Goal: Task Accomplishment & Management: Use online tool/utility

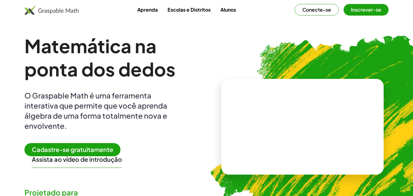
drag, startPoint x: 0, startPoint y: 0, endPoint x: 241, endPoint y: 76, distance: 253.2
click at [241, 76] on img at bounding box center [333, 124] width 269 height 226
click at [317, 7] on font "Conecte-se" at bounding box center [316, 9] width 29 height 6
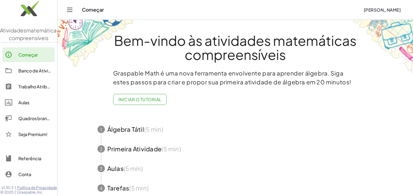
click at [27, 7] on img at bounding box center [28, 10] width 57 height 26
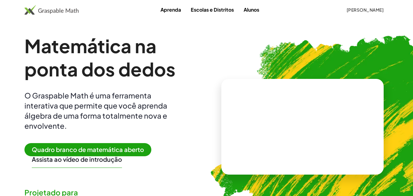
click at [87, 150] on font "Quadro branco de matemática aberto" at bounding box center [88, 149] width 112 height 8
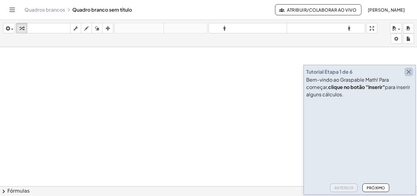
click at [413, 71] on button "button" at bounding box center [409, 72] width 9 height 9
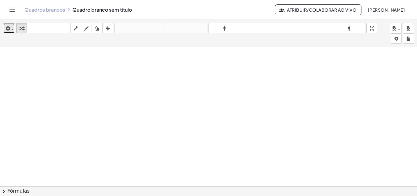
click at [9, 28] on icon "button" at bounding box center [7, 28] width 5 height 7
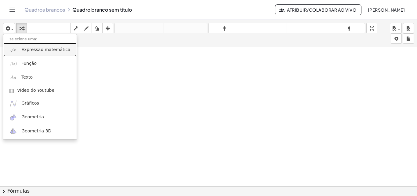
click at [23, 50] on font "Expressão matemática" at bounding box center [45, 49] width 49 height 5
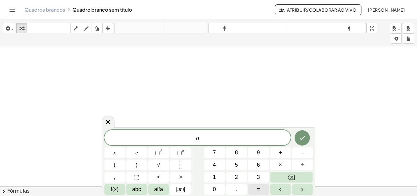
click at [261, 191] on button "=" at bounding box center [258, 189] width 20 height 11
click at [259, 164] on font "6" at bounding box center [258, 165] width 3 height 6
click at [283, 164] on button "×" at bounding box center [280, 164] width 20 height 11
click at [191, 138] on span "a = 6 · ​" at bounding box center [197, 138] width 186 height 9
click at [189, 137] on var "c" at bounding box center [190, 138] width 3 height 8
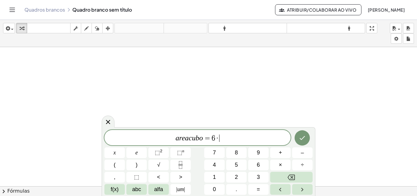
click at [220, 138] on span "a r e a c u b o = 6 · ​" at bounding box center [197, 138] width 186 height 9
click at [159, 152] on font "⬚" at bounding box center [157, 152] width 5 height 6
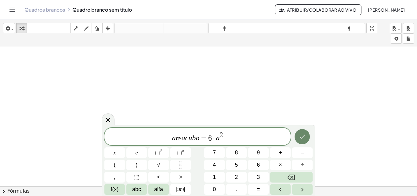
click at [307, 137] on button "Feito" at bounding box center [302, 136] width 15 height 15
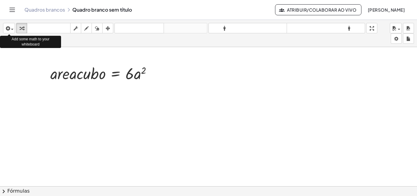
click at [16, 28] on div "inserir selecione uma: Expressão matemática Função Texto Vídeo do Youtube Gráfi…" at bounding box center [208, 33] width 417 height 27
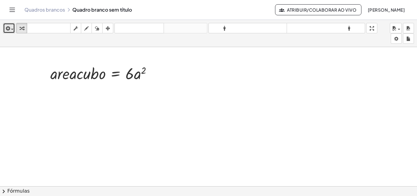
click at [11, 28] on div "button" at bounding box center [9, 27] width 9 height 7
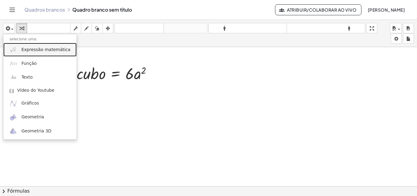
click at [57, 53] on link "Expressão matemática" at bounding box center [39, 50] width 73 height 14
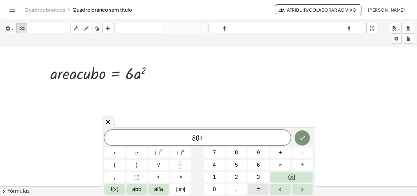
click at [258, 187] on font "=" at bounding box center [258, 189] width 3 height 6
click at [260, 163] on button "6" at bounding box center [258, 164] width 20 height 11
click at [279, 166] on font "×" at bounding box center [280, 165] width 3 height 6
click at [155, 151] on font "⬚" at bounding box center [157, 152] width 5 height 6
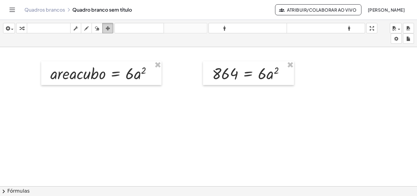
click at [107, 27] on icon "button" at bounding box center [108, 28] width 4 height 7
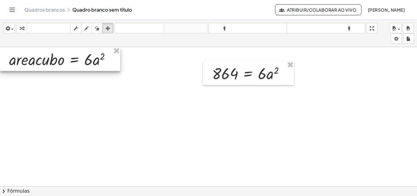
drag, startPoint x: 97, startPoint y: 78, endPoint x: 48, endPoint y: 60, distance: 51.9
click at [48, 60] on div at bounding box center [60, 59] width 120 height 24
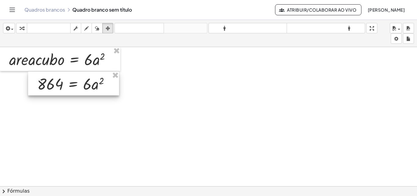
drag, startPoint x: 237, startPoint y: 78, endPoint x: 62, endPoint y: 89, distance: 175.4
click at [62, 89] on div at bounding box center [73, 83] width 91 height 24
click at [152, 121] on div at bounding box center [208, 190] width 417 height 287
click at [22, 27] on icon "button" at bounding box center [22, 28] width 4 height 7
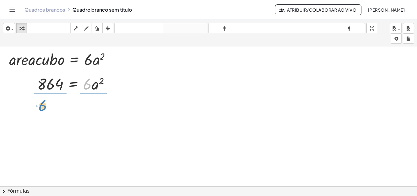
drag, startPoint x: 87, startPoint y: 83, endPoint x: 42, endPoint y: 104, distance: 49.5
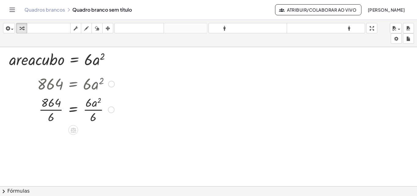
click at [53, 115] on div at bounding box center [75, 109] width 83 height 31
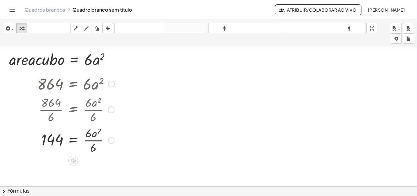
click at [90, 140] on div at bounding box center [75, 139] width 83 height 31
drag, startPoint x: 92, startPoint y: 137, endPoint x: 49, endPoint y: 129, distance: 44.2
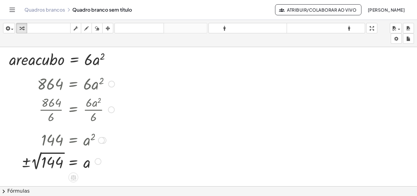
click at [47, 162] on div at bounding box center [67, 161] width 99 height 22
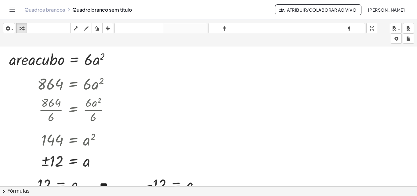
drag, startPoint x: 172, startPoint y: 154, endPoint x: 204, endPoint y: 104, distance: 59.3
click at [204, 104] on div at bounding box center [208, 190] width 417 height 287
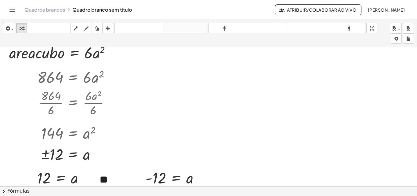
scroll to position [6, 0]
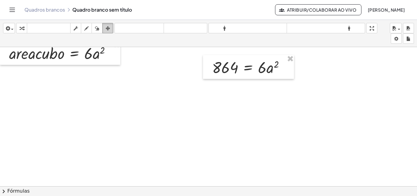
click at [108, 29] on icon "button" at bounding box center [108, 28] width 4 height 7
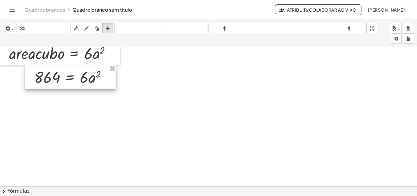
drag, startPoint x: 221, startPoint y: 62, endPoint x: 43, endPoint y: 72, distance: 178.4
click at [43, 72] on div at bounding box center [70, 77] width 91 height 24
drag, startPoint x: 58, startPoint y: 83, endPoint x: 61, endPoint y: 82, distance: 3.1
click at [61, 82] on div at bounding box center [73, 76] width 91 height 24
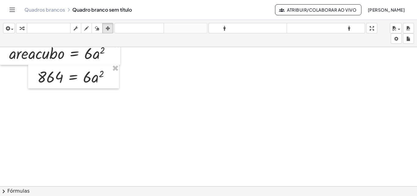
click at [156, 113] on div at bounding box center [208, 184] width 417 height 287
click at [6, 25] on icon "button" at bounding box center [7, 28] width 5 height 7
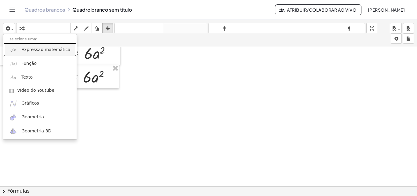
click at [22, 48] on font "Expressão matemática" at bounding box center [45, 49] width 49 height 5
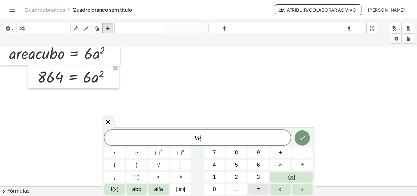
click at [262, 185] on button "=" at bounding box center [258, 189] width 20 height 11
click at [181, 163] on icon "Fração" at bounding box center [181, 165] width 8 height 8
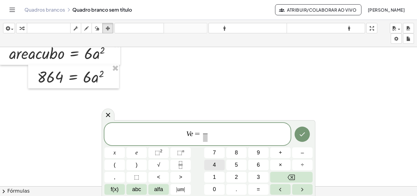
click at [213, 165] on font "4" at bounding box center [214, 165] width 3 height 6
click at [258, 176] on font "3" at bounding box center [258, 177] width 3 height 6
click at [141, 189] on button "abc" at bounding box center [136, 189] width 20 height 11
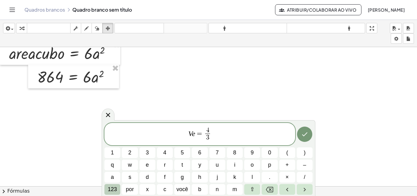
click at [116, 189] on font "123" at bounding box center [112, 189] width 9 height 6
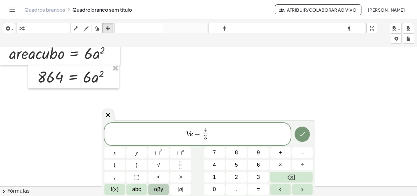
click at [158, 189] on span "αβγ" at bounding box center [158, 189] width 9 height 8
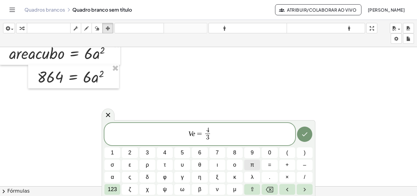
click at [254, 164] on span "π" at bounding box center [253, 165] width 4 height 8
click at [114, 190] on font "123" at bounding box center [112, 189] width 9 height 6
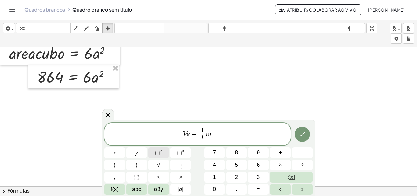
click at [160, 150] on sup "2" at bounding box center [161, 150] width 2 height 5
click at [301, 134] on icon "Feito" at bounding box center [302, 133] width 7 height 7
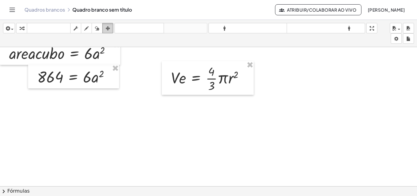
click at [108, 28] on icon "button" at bounding box center [108, 28] width 4 height 7
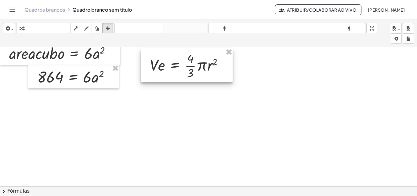
drag, startPoint x: 199, startPoint y: 78, endPoint x: 178, endPoint y: 66, distance: 24.5
click at [178, 66] on div at bounding box center [187, 65] width 92 height 34
click at [214, 127] on div at bounding box center [208, 184] width 417 height 287
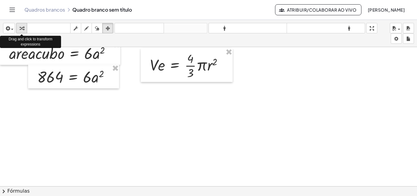
click at [17, 28] on button "transformar" at bounding box center [21, 28] width 11 height 10
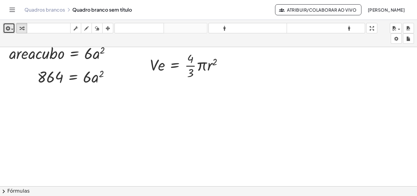
click at [9, 29] on icon "button" at bounding box center [7, 28] width 5 height 7
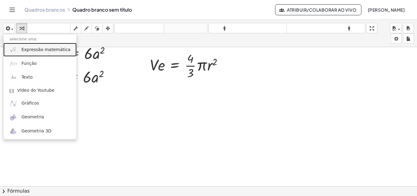
click at [24, 50] on font "Expressão matemática" at bounding box center [45, 49] width 49 height 5
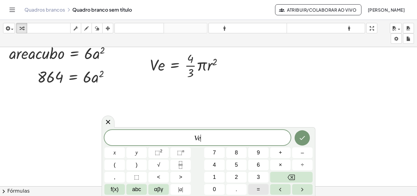
click at [260, 185] on button "=" at bounding box center [258, 189] width 20 height 11
click at [185, 165] on button "Fraction" at bounding box center [180, 164] width 20 height 11
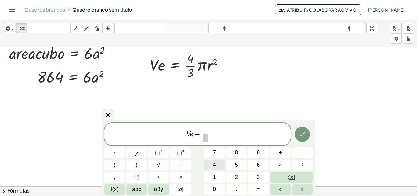
click at [218, 163] on button "4" at bounding box center [214, 164] width 20 height 11
click at [258, 178] on span "3" at bounding box center [258, 177] width 3 height 8
click at [154, 192] on button "αβγ" at bounding box center [158, 189] width 20 height 11
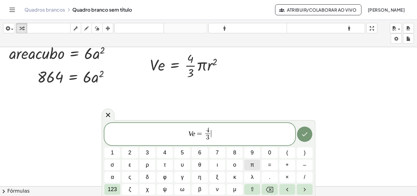
click at [255, 163] on button "π" at bounding box center [252, 164] width 16 height 11
click at [289, 177] on button "×" at bounding box center [288, 177] width 16 height 11
click at [198, 152] on button "6" at bounding box center [200, 152] width 16 height 11
click at [111, 191] on font "123" at bounding box center [112, 189] width 9 height 6
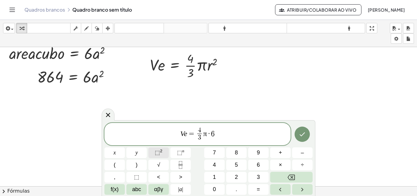
click at [155, 150] on button "⬚ 2" at bounding box center [158, 152] width 20 height 11
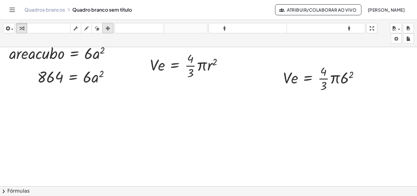
click at [111, 26] on div "button" at bounding box center [108, 27] width 8 height 7
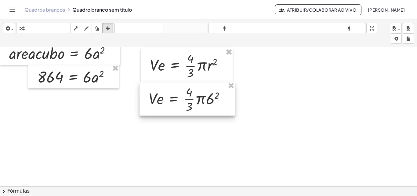
drag, startPoint x: 325, startPoint y: 79, endPoint x: 190, endPoint y: 101, distance: 136.4
click at [190, 100] on div at bounding box center [187, 99] width 95 height 34
click at [214, 99] on div at bounding box center [186, 99] width 95 height 34
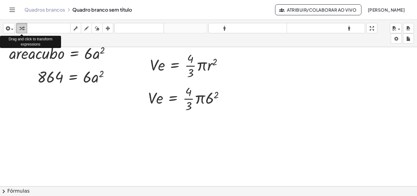
click at [20, 28] on icon "button" at bounding box center [22, 28] width 4 height 7
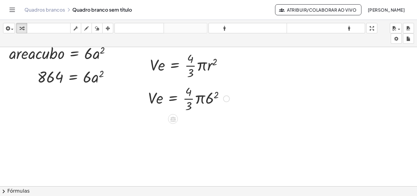
click at [208, 96] on div at bounding box center [189, 98] width 88 height 31
click at [208, 96] on div at bounding box center [190, 98] width 91 height 31
click at [76, 26] on icon "button" at bounding box center [76, 28] width 4 height 7
click at [217, 89] on font "▲" at bounding box center [216, 89] width 2 height 3
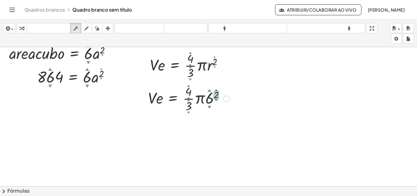
click at [216, 89] on font "▲" at bounding box center [216, 89] width 2 height 3
click at [217, 91] on font "▲" at bounding box center [216, 89] width 2 height 3
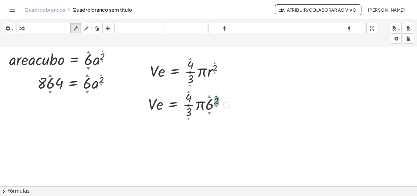
click at [215, 106] on font "▼" at bounding box center [216, 106] width 2 height 3
click at [216, 105] on font "▼" at bounding box center [216, 106] width 2 height 3
click at [217, 95] on font "▲" at bounding box center [216, 95] width 2 height 3
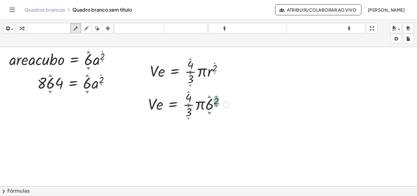
click at [217, 97] on font "▲" at bounding box center [216, 95] width 2 height 3
click at [217, 98] on div at bounding box center [189, 104] width 88 height 31
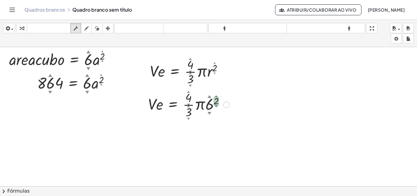
click at [217, 98] on div at bounding box center [189, 104] width 88 height 31
click at [214, 63] on font "▲" at bounding box center [215, 62] width 2 height 3
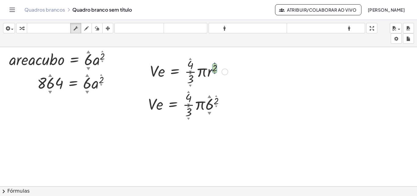
click at [214, 72] on font "▼" at bounding box center [215, 73] width 2 height 3
click at [215, 63] on font "▲" at bounding box center [215, 62] width 2 height 3
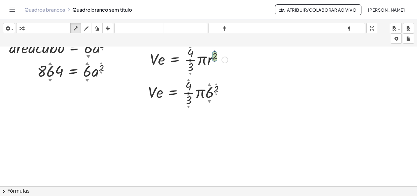
scroll to position [12, 0]
click at [216, 94] on font "▼" at bounding box center [216, 94] width 2 height 3
click at [210, 99] on font "▼" at bounding box center [210, 100] width 4 height 5
click at [209, 100] on font "▼" at bounding box center [210, 100] width 4 height 5
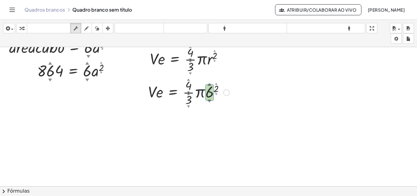
click at [209, 100] on font "▼" at bounding box center [210, 100] width 4 height 5
drag, startPoint x: 209, startPoint y: 100, endPoint x: 203, endPoint y: 96, distance: 7.3
click at [209, 101] on font "▼" at bounding box center [210, 100] width 4 height 5
click at [203, 96] on div at bounding box center [189, 92] width 88 height 31
click at [201, 95] on div at bounding box center [188, 92] width 86 height 31
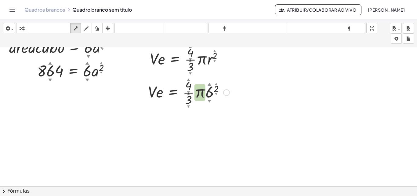
click at [217, 85] on font "▲" at bounding box center [216, 83] width 2 height 3
click at [217, 84] on font "▲" at bounding box center [216, 83] width 2 height 3
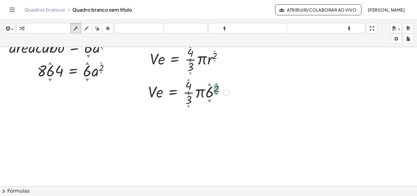
click at [217, 84] on font "▲" at bounding box center [216, 83] width 2 height 3
click at [173, 93] on div "· V · e = · · 4 ▲ ▼ · 3 ▲ ▼ · π · 6 ▲ ▼ 2 ▲ ▼" at bounding box center [173, 93] width 0 height 0
click at [217, 86] on div at bounding box center [189, 92] width 88 height 31
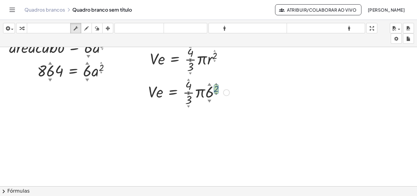
click at [216, 83] on font "▲" at bounding box center [216, 83] width 2 height 3
click at [216, 86] on div at bounding box center [189, 92] width 88 height 31
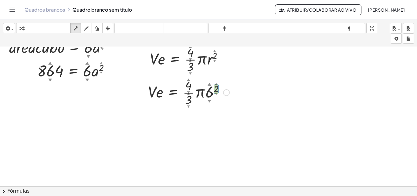
click at [217, 84] on font "▲" at bounding box center [216, 83] width 2 height 3
click at [217, 83] on font "▲" at bounding box center [216, 83] width 2 height 3
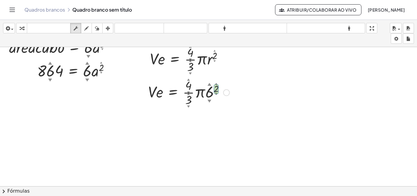
click at [217, 83] on font "▲" at bounding box center [216, 83] width 2 height 3
click at [217, 84] on font "▲" at bounding box center [216, 83] width 2 height 3
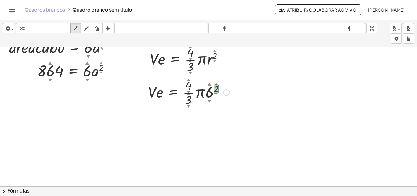
click at [216, 83] on font "▲" at bounding box center [216, 83] width 2 height 3
click at [216, 82] on font "▲" at bounding box center [216, 83] width 2 height 3
click at [217, 83] on font "▲" at bounding box center [216, 83] width 2 height 3
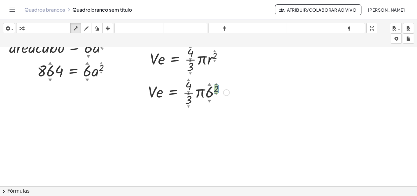
click at [217, 82] on div at bounding box center [189, 92] width 88 height 31
click at [173, 93] on div "· V · e = · · 4 ▲ ▼ · 3 ▲ ▼ · π · 6 ▲ ▼ 2 ▲ ▼" at bounding box center [173, 93] width 0 height 0
click at [217, 83] on font "▲" at bounding box center [216, 83] width 2 height 3
click at [216, 84] on font "▲" at bounding box center [216, 83] width 2 height 3
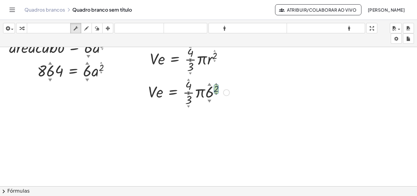
click at [216, 83] on font "▲" at bounding box center [216, 83] width 2 height 3
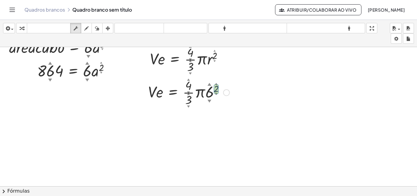
click at [217, 83] on font "▲" at bounding box center [216, 83] width 2 height 3
click at [217, 82] on font "▲" at bounding box center [216, 83] width 2 height 3
click at [228, 90] on div at bounding box center [226, 92] width 7 height 7
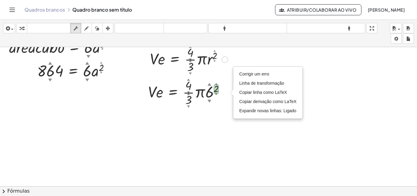
click at [208, 71] on div at bounding box center [189, 59] width 84 height 31
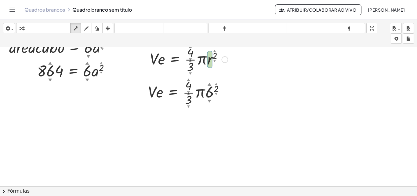
click at [175, 60] on div "· V · e = · · 4 ▲ ▼ · 3 ▲ ▼ · π · r 2 ▲ ▼" at bounding box center [175, 60] width 0 height 0
click at [214, 50] on font "▲" at bounding box center [215, 50] width 2 height 3
click at [214, 48] on div at bounding box center [189, 59] width 84 height 31
click at [215, 51] on font "▲" at bounding box center [215, 50] width 2 height 3
click at [215, 47] on div "inserir selecione uma: Expressão matemática Função Texto Vídeo do Youtube Gráfi…" at bounding box center [208, 33] width 417 height 27
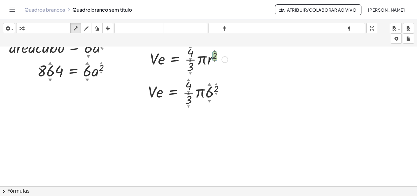
click at [214, 51] on font "▲" at bounding box center [215, 50] width 2 height 3
click at [203, 55] on div at bounding box center [189, 59] width 84 height 31
click at [202, 65] on div at bounding box center [189, 59] width 84 height 31
drag, startPoint x: 151, startPoint y: 60, endPoint x: 210, endPoint y: 90, distance: 66.7
click at [251, 79] on div "· a · r · e · a · c · [GEOGRAPHIC_DATA] · b · o = · 6 ▲ ▼ · a 2 ▲ ▼ 864 ▲ ▼ = ·…" at bounding box center [208, 178] width 417 height 287
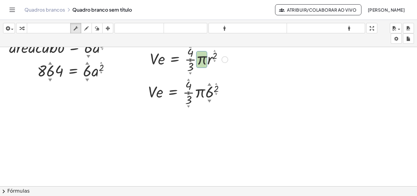
click at [214, 50] on font "▲" at bounding box center [215, 50] width 2 height 3
click at [214, 49] on font "▲" at bounding box center [215, 50] width 2 height 3
click at [213, 49] on div at bounding box center [189, 59] width 84 height 31
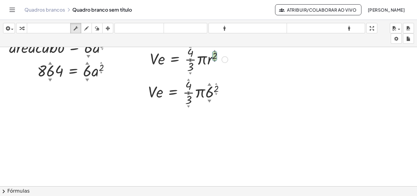
click at [185, 65] on div at bounding box center [189, 59] width 84 height 31
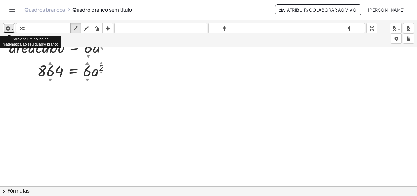
click at [9, 28] on icon "button" at bounding box center [7, 28] width 5 height 7
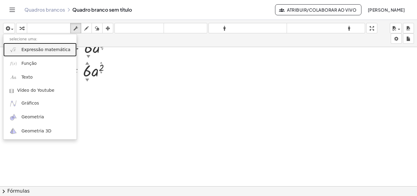
click at [20, 48] on link "Expressão matemática" at bounding box center [39, 50] width 73 height 14
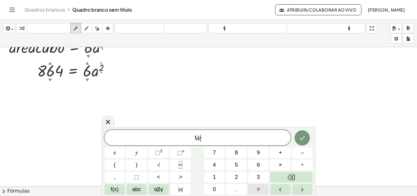
click at [255, 187] on button "=" at bounding box center [258, 189] width 20 height 11
click at [181, 163] on icon "Fraction" at bounding box center [181, 165] width 8 height 8
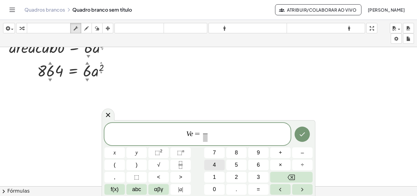
click at [216, 163] on span "4" at bounding box center [214, 165] width 3 height 8
click at [259, 176] on span "3" at bounding box center [258, 177] width 3 height 8
click at [161, 187] on span "αβγ" at bounding box center [158, 189] width 9 height 8
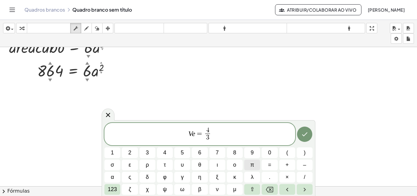
click at [253, 166] on span "π" at bounding box center [253, 165] width 4 height 8
click at [112, 189] on font "123" at bounding box center [112, 189] width 9 height 6
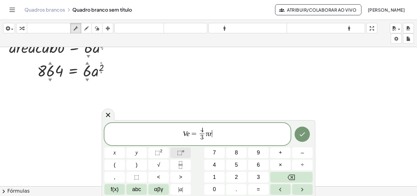
click at [182, 152] on sup "n" at bounding box center [183, 150] width 2 height 5
click at [260, 178] on span "3" at bounding box center [258, 177] width 3 height 8
drag, startPoint x: 215, startPoint y: 135, endPoint x: 178, endPoint y: 133, distance: 37.0
click at [178, 133] on span "V e = 4 3 ​ π r 3" at bounding box center [197, 134] width 186 height 16
click at [304, 135] on icon "Feito" at bounding box center [302, 133] width 7 height 7
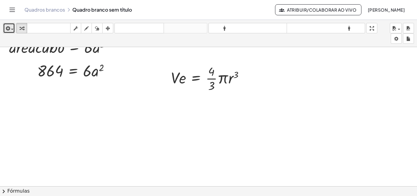
click at [12, 27] on div "button" at bounding box center [9, 27] width 9 height 7
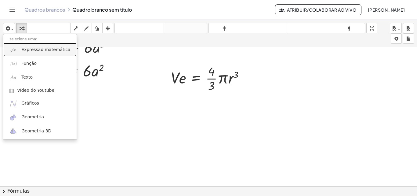
click at [23, 49] on font "Expressão matemática" at bounding box center [45, 49] width 49 height 5
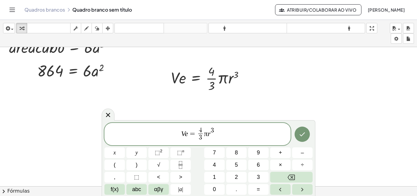
click at [211, 135] on span "V e = 4 3 ​ π r 3 ​" at bounding box center [197, 134] width 186 height 16
click at [282, 165] on span "×" at bounding box center [280, 165] width 3 height 8
click at [302, 136] on icon "Feito" at bounding box center [302, 134] width 5 height 4
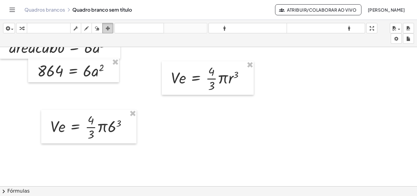
click at [105, 30] on div "button" at bounding box center [108, 27] width 8 height 7
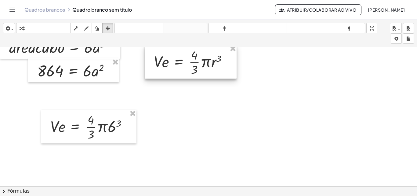
drag, startPoint x: 164, startPoint y: 70, endPoint x: 159, endPoint y: 68, distance: 5.6
click at [159, 67] on div at bounding box center [191, 62] width 92 height 34
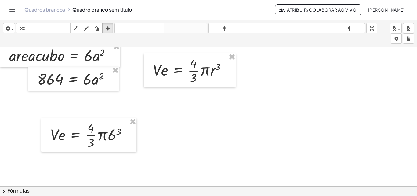
scroll to position [0, 0]
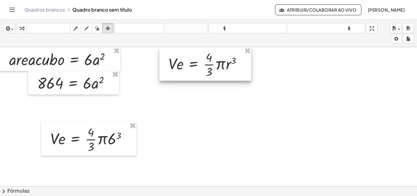
drag, startPoint x: 173, startPoint y: 74, endPoint x: 189, endPoint y: 61, distance: 20.6
click at [189, 61] on div at bounding box center [205, 64] width 92 height 34
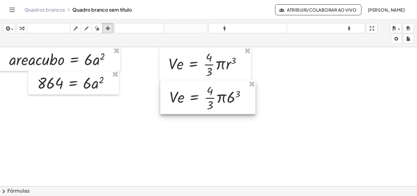
drag, startPoint x: 75, startPoint y: 139, endPoint x: 194, endPoint y: 98, distance: 126.2
click at [194, 98] on div at bounding box center [207, 97] width 95 height 34
click at [187, 121] on div at bounding box center [208, 190] width 417 height 287
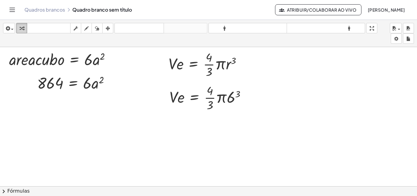
click at [23, 28] on icon "button" at bounding box center [22, 28] width 4 height 7
click at [234, 102] on div at bounding box center [211, 97] width 88 height 31
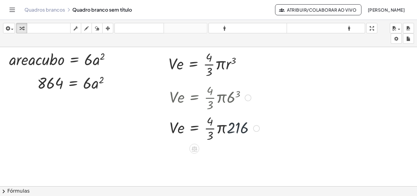
click at [242, 126] on div at bounding box center [215, 127] width 96 height 31
drag, startPoint x: 242, startPoint y: 126, endPoint x: 214, endPoint y: 136, distance: 30.1
click at [214, 136] on div at bounding box center [215, 127] width 96 height 31
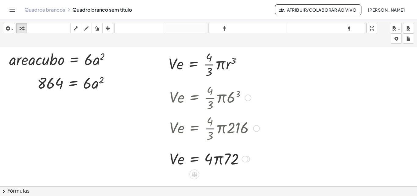
click at [209, 159] on div at bounding box center [215, 158] width 96 height 21
drag, startPoint x: 209, startPoint y: 159, endPoint x: 232, endPoint y: 153, distance: 23.3
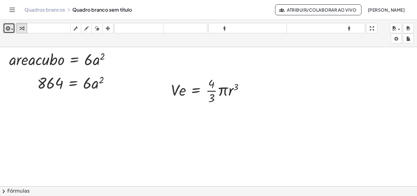
click at [5, 27] on icon "button" at bounding box center [7, 28] width 5 height 7
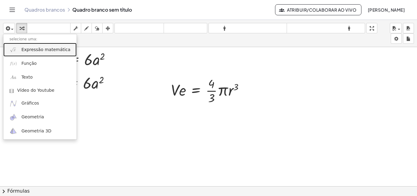
click at [27, 51] on font "Expressão matemática" at bounding box center [45, 49] width 49 height 5
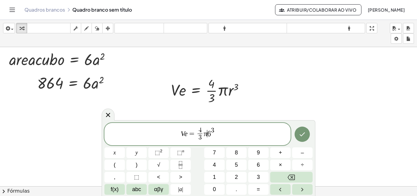
click at [207, 133] on span "V e = 4 3 ​ π ​ 6 3" at bounding box center [197, 134] width 186 height 16
click at [280, 163] on span "×" at bounding box center [280, 165] width 3 height 8
click at [204, 134] on span "π" at bounding box center [204, 133] width 4 height 8
click at [198, 134] on span "3" at bounding box center [199, 133] width 4 height 7
click at [281, 165] on span "×" at bounding box center [280, 165] width 3 height 8
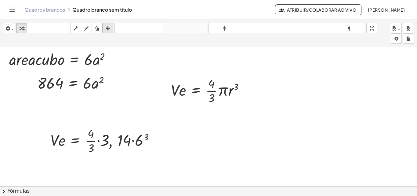
click at [107, 28] on icon "button" at bounding box center [108, 28] width 4 height 7
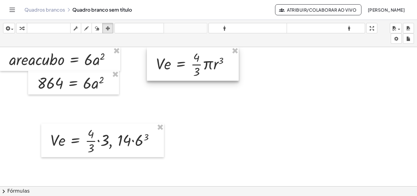
drag, startPoint x: 212, startPoint y: 90, endPoint x: 135, endPoint y: 104, distance: 77.6
click at [195, 60] on div at bounding box center [193, 64] width 92 height 34
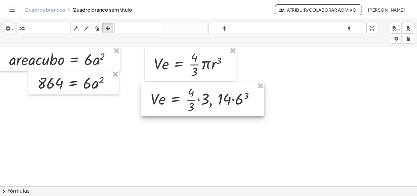
drag, startPoint x: 104, startPoint y: 133, endPoint x: 205, endPoint y: 91, distance: 108.9
click at [205, 91] on div at bounding box center [202, 99] width 123 height 34
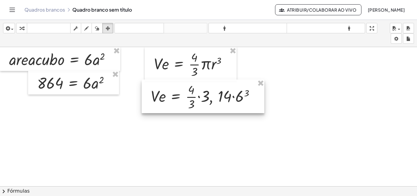
drag, startPoint x: 205, startPoint y: 91, endPoint x: 201, endPoint y: 94, distance: 4.4
click at [204, 89] on div at bounding box center [203, 96] width 123 height 34
click at [22, 28] on icon "button" at bounding box center [22, 28] width 4 height 7
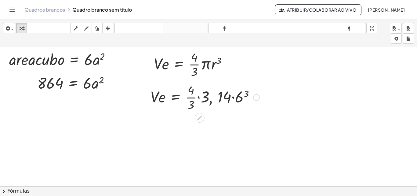
click at [244, 95] on div at bounding box center [205, 97] width 115 height 31
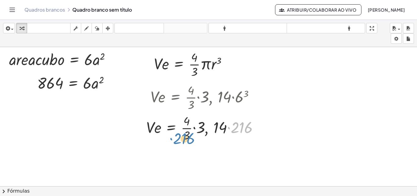
drag, startPoint x: 237, startPoint y: 126, endPoint x: 180, endPoint y: 137, distance: 58.8
click at [180, 137] on div at bounding box center [204, 127] width 123 height 31
drag, startPoint x: 187, startPoint y: 138, endPoint x: 241, endPoint y: 132, distance: 54.7
click at [241, 132] on div at bounding box center [204, 127] width 123 height 31
drag, startPoint x: 189, startPoint y: 136, endPoint x: 244, endPoint y: 130, distance: 55.6
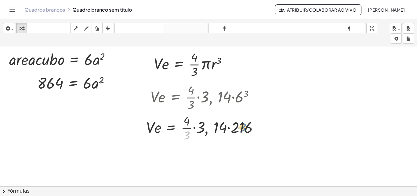
click at [244, 130] on div at bounding box center [204, 127] width 123 height 31
drag, startPoint x: 244, startPoint y: 126, endPoint x: 185, endPoint y: 135, distance: 59.0
click at [185, 135] on div at bounding box center [204, 127] width 123 height 31
drag, startPoint x: 184, startPoint y: 136, endPoint x: 208, endPoint y: 142, distance: 25.1
click at [208, 142] on div at bounding box center [204, 127] width 123 height 31
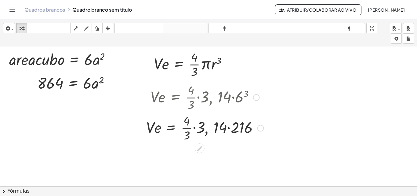
click at [185, 130] on div at bounding box center [204, 127] width 123 height 31
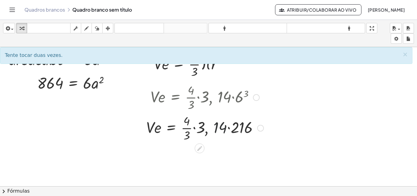
click at [225, 126] on div at bounding box center [204, 127] width 123 height 31
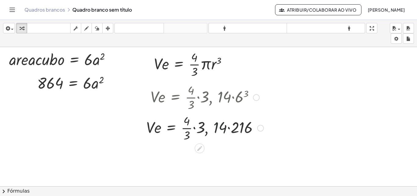
click at [225, 127] on div at bounding box center [204, 127] width 123 height 31
click at [225, 128] on div at bounding box center [204, 127] width 123 height 31
click at [232, 131] on div at bounding box center [204, 127] width 123 height 31
click at [232, 131] on div at bounding box center [205, 127] width 121 height 31
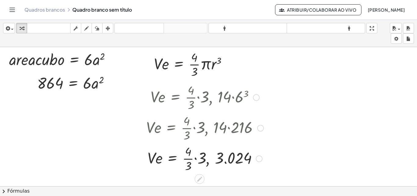
click at [190, 154] on div at bounding box center [204, 158] width 123 height 31
click at [189, 169] on div at bounding box center [204, 158] width 123 height 31
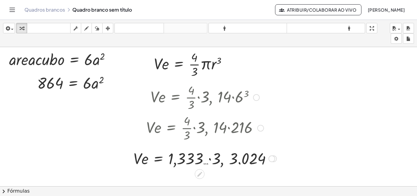
click at [192, 166] on div at bounding box center [204, 158] width 149 height 21
click at [197, 162] on div at bounding box center [204, 158] width 149 height 21
click at [214, 159] on div at bounding box center [204, 158] width 149 height 21
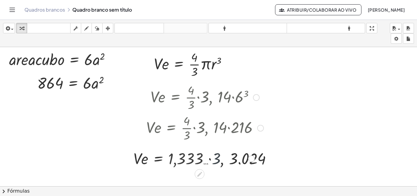
click at [214, 159] on div at bounding box center [204, 158] width 123 height 21
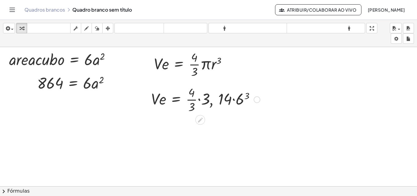
click at [242, 100] on div at bounding box center [205, 99] width 115 height 31
click at [242, 100] on div at bounding box center [205, 99] width 123 height 31
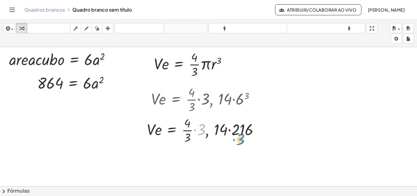
drag, startPoint x: 204, startPoint y: 130, endPoint x: 244, endPoint y: 140, distance: 40.6
click at [244, 140] on div at bounding box center [205, 129] width 123 height 31
click at [74, 28] on icon "button" at bounding box center [76, 28] width 4 height 7
click at [22, 30] on icon "button" at bounding box center [22, 28] width 4 height 7
click at [76, 27] on icon "button" at bounding box center [76, 28] width 4 height 7
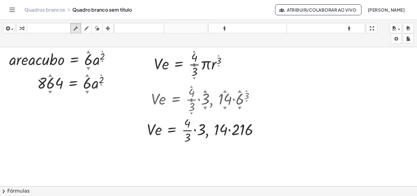
click at [207, 149] on div at bounding box center [208, 190] width 417 height 287
click at [24, 31] on div "button" at bounding box center [22, 27] width 8 height 7
click at [188, 147] on div at bounding box center [208, 190] width 417 height 287
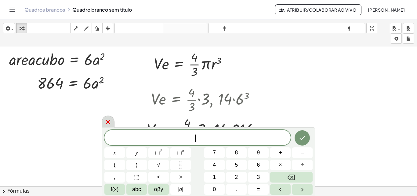
click at [108, 121] on icon at bounding box center [107, 121] width 7 height 7
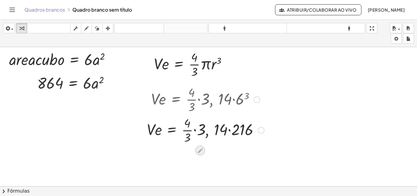
click at [201, 152] on icon at bounding box center [200, 150] width 6 height 6
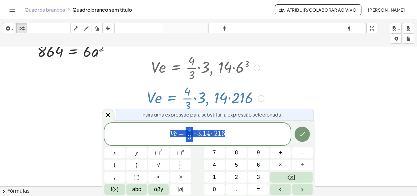
scroll to position [32, 0]
click at [232, 137] on span "V e = 4 3 ​ · 3 , 1 4 · 2 1 6 ​" at bounding box center [197, 134] width 186 height 16
click at [208, 135] on span "4" at bounding box center [209, 133] width 4 height 7
click at [303, 135] on icon "Feito" at bounding box center [302, 134] width 5 height 4
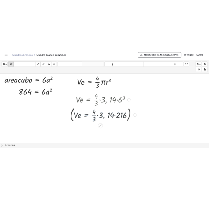
scroll to position [0, 0]
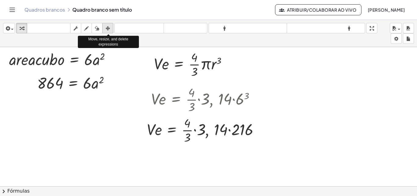
click at [106, 29] on icon "button" at bounding box center [108, 28] width 4 height 7
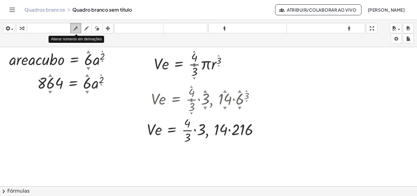
click at [79, 28] on div "button" at bounding box center [76, 27] width 8 height 7
click at [202, 132] on div at bounding box center [205, 129] width 123 height 31
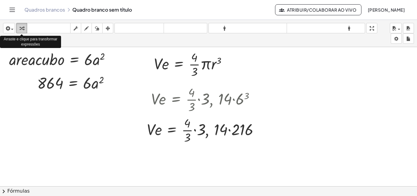
click at [20, 29] on icon "button" at bounding box center [22, 28] width 4 height 7
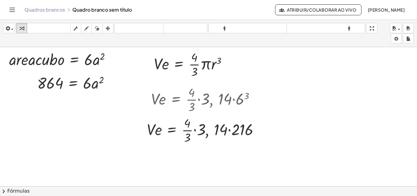
click at [185, 158] on div at bounding box center [208, 190] width 417 height 287
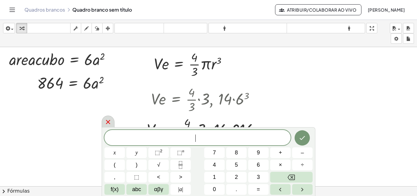
click at [106, 126] on div at bounding box center [108, 121] width 13 height 12
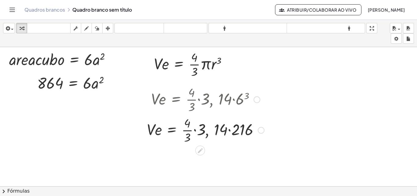
click at [155, 131] on div at bounding box center [205, 129] width 123 height 31
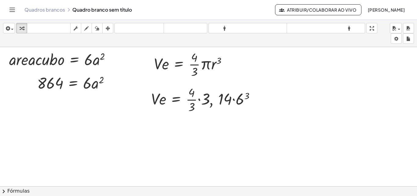
click at [211, 147] on div at bounding box center [208, 190] width 417 height 287
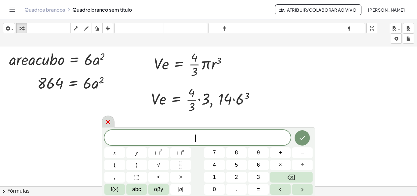
click at [105, 124] on icon at bounding box center [107, 121] width 7 height 7
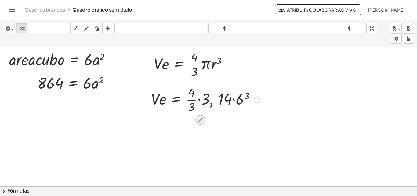
click at [200, 123] on div at bounding box center [201, 120] width 10 height 10
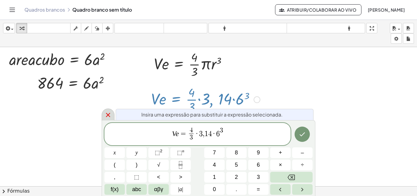
click at [106, 112] on icon at bounding box center [107, 114] width 7 height 7
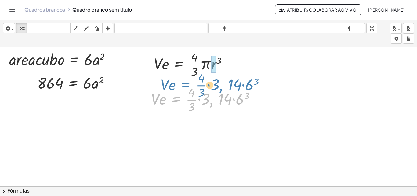
drag, startPoint x: 218, startPoint y: 101, endPoint x: 232, endPoint y: 76, distance: 28.6
click at [232, 76] on div "· a · r · e · a · c · [GEOGRAPHIC_DATA] · b · o = · 6 · a 2 864 = · 6 · a 2 · V…" at bounding box center [208, 190] width 417 height 287
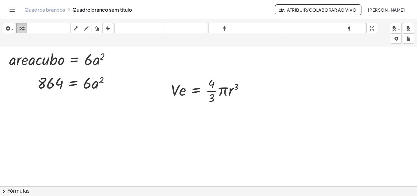
click at [22, 27] on icon "button" at bounding box center [22, 28] width 4 height 7
click at [10, 25] on icon "button" at bounding box center [7, 28] width 5 height 7
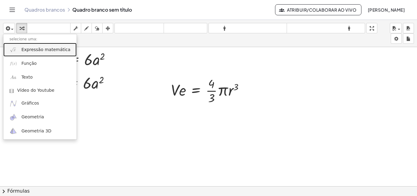
click at [22, 47] on font "Expressão matemática" at bounding box center [45, 49] width 49 height 5
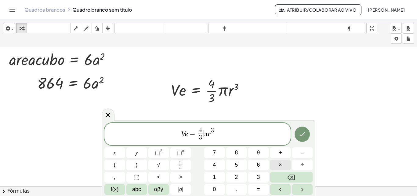
click at [280, 164] on span "×" at bounding box center [280, 165] width 3 height 8
click at [259, 176] on span "3" at bounding box center [258, 177] width 3 height 8
click at [240, 189] on button "." at bounding box center [236, 189] width 20 height 11
click at [213, 177] on span "1" at bounding box center [214, 177] width 3 height 8
click at [214, 163] on span "4" at bounding box center [214, 165] width 3 height 8
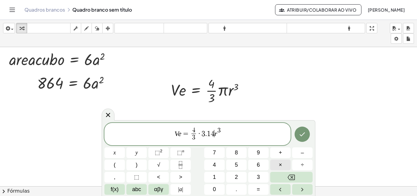
click at [281, 164] on span "×" at bounding box center [280, 165] width 3 height 8
click at [257, 163] on span "6" at bounding box center [258, 165] width 3 height 8
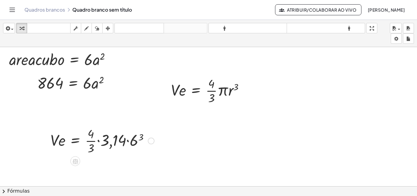
click at [135, 140] on div at bounding box center [102, 140] width 110 height 31
click at [135, 140] on div at bounding box center [106, 140] width 119 height 31
click at [112, 141] on div at bounding box center [106, 140] width 119 height 31
click at [99, 134] on div at bounding box center [102, 140] width 111 height 31
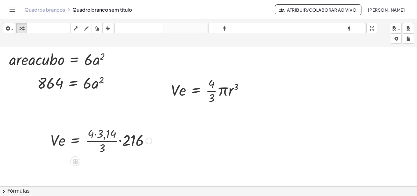
click at [99, 134] on div at bounding box center [101, 140] width 108 height 31
drag, startPoint x: 99, startPoint y: 148, endPoint x: 126, endPoint y: 149, distance: 27.2
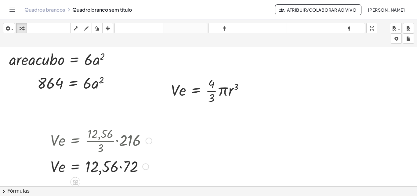
click at [111, 167] on div at bounding box center [101, 166] width 108 height 21
click at [117, 169] on div at bounding box center [101, 166] width 108 height 21
click at [123, 170] on div at bounding box center [101, 166] width 108 height 21
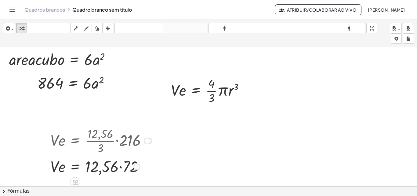
click at [123, 170] on div at bounding box center [101, 166] width 108 height 21
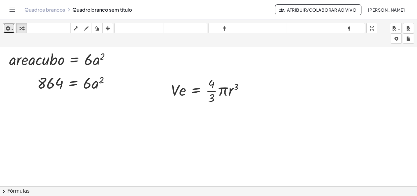
click at [8, 30] on icon "button" at bounding box center [7, 28] width 5 height 7
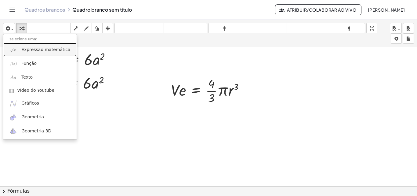
click at [33, 50] on font "Expressão matemática" at bounding box center [45, 49] width 49 height 5
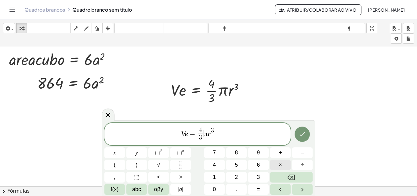
click at [278, 164] on button "×" at bounding box center [280, 164] width 20 height 11
click at [261, 175] on button "3" at bounding box center [258, 177] width 20 height 11
click at [239, 185] on button "." at bounding box center [236, 189] width 20 height 11
click at [217, 176] on button "1" at bounding box center [214, 177] width 20 height 11
click at [215, 166] on span "4" at bounding box center [214, 165] width 3 height 8
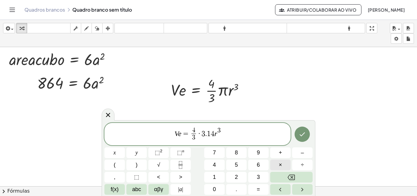
click at [279, 165] on span "×" at bounding box center [280, 165] width 3 height 8
click at [260, 163] on button "6" at bounding box center [258, 164] width 20 height 11
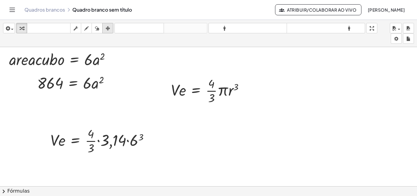
click at [109, 29] on icon "button" at bounding box center [108, 28] width 4 height 7
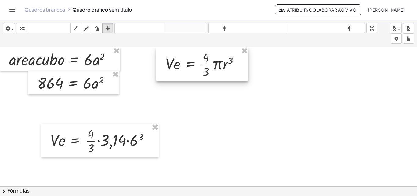
drag, startPoint x: 188, startPoint y: 86, endPoint x: 181, endPoint y: 57, distance: 30.4
click at [184, 56] on div at bounding box center [202, 64] width 92 height 34
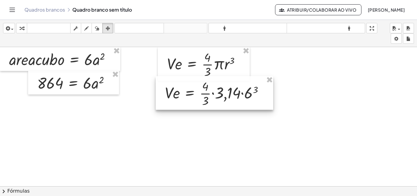
drag, startPoint x: 103, startPoint y: 137, endPoint x: 218, endPoint y: 90, distance: 124.0
click at [218, 90] on div at bounding box center [215, 93] width 118 height 34
click at [225, 144] on div at bounding box center [208, 190] width 417 height 287
click at [218, 145] on div at bounding box center [208, 190] width 417 height 287
click at [382, 75] on div at bounding box center [208, 190] width 417 height 287
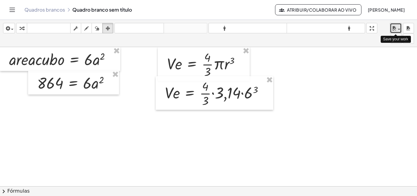
click at [398, 27] on span "button" at bounding box center [397, 29] width 1 height 4
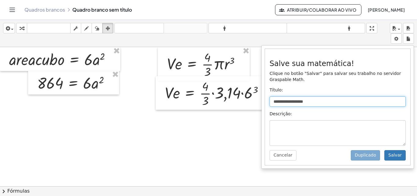
click at [302, 101] on input "**********" at bounding box center [338, 101] width 136 height 10
drag, startPoint x: 315, startPoint y: 102, endPoint x: 265, endPoint y: 105, distance: 50.2
click at [265, 105] on div "**********" at bounding box center [338, 106] width 153 height 123
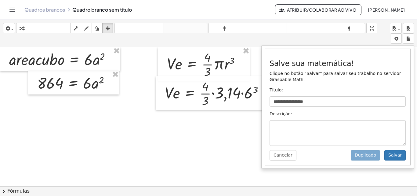
click at [177, 195] on button "chevron_right Fórmulas" at bounding box center [208, 191] width 417 height 10
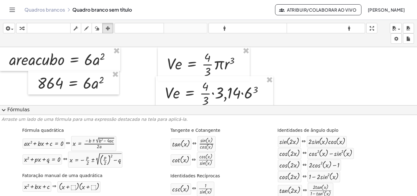
click at [10, 109] on font "Fórmulas" at bounding box center [18, 110] width 22 height 6
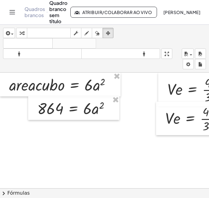
click at [13, 11] on icon "Alternar navegação" at bounding box center [12, 12] width 7 height 7
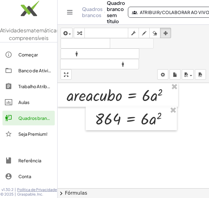
click at [148, 59] on div "formato_tamanho menor formato_tamanho maior" at bounding box center [132, 59] width 145 height 21
click at [68, 11] on icon "Alternar navegação" at bounding box center [69, 12] width 7 height 7
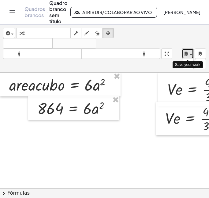
click at [188, 53] on icon "button" at bounding box center [185, 53] width 5 height 7
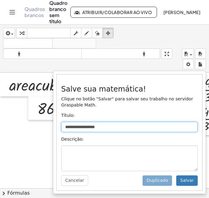
click at [110, 127] on input "**********" at bounding box center [129, 127] width 136 height 10
type input "**********"
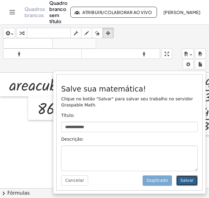
click at [184, 181] on font "Salvar" at bounding box center [186, 180] width 13 height 5
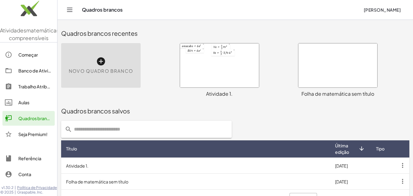
click at [208, 54] on div at bounding box center [219, 65] width 79 height 44
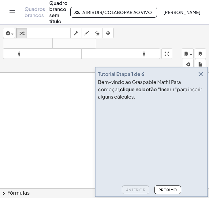
click at [202, 73] on icon "button" at bounding box center [200, 74] width 7 height 7
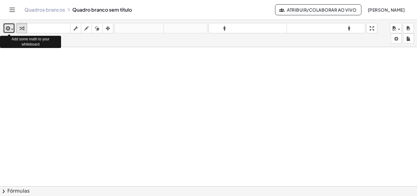
click at [12, 27] on div "button" at bounding box center [9, 27] width 9 height 7
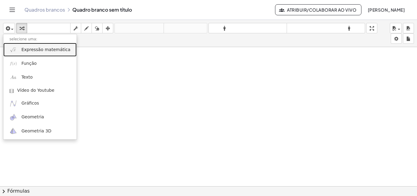
click at [27, 51] on font "Expressão matemática" at bounding box center [45, 49] width 49 height 5
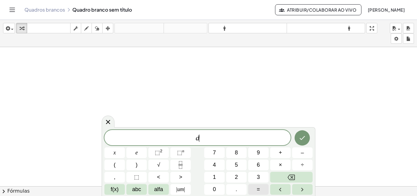
click at [208, 186] on button "=" at bounding box center [258, 189] width 20 height 11
click at [155, 164] on button "√" at bounding box center [158, 164] width 20 height 11
click at [208, 178] on font "3" at bounding box center [258, 177] width 3 height 6
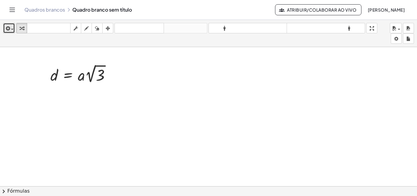
click at [12, 30] on span "button" at bounding box center [12, 29] width 2 height 1
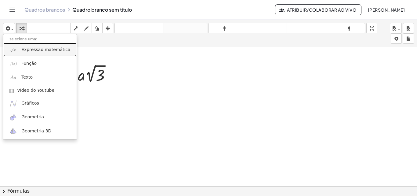
click at [20, 52] on link "Expressão matemática" at bounding box center [39, 50] width 73 height 14
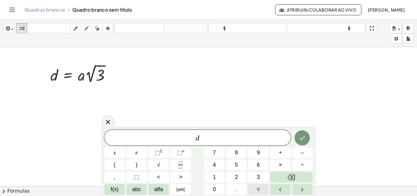
click at [208, 189] on font "=" at bounding box center [258, 189] width 3 height 6
click at [208, 163] on button "4" at bounding box center [214, 164] width 20 height 11
click at [161, 163] on button "√" at bounding box center [158, 164] width 20 height 11
click at [208, 177] on button "3" at bounding box center [258, 177] width 20 height 11
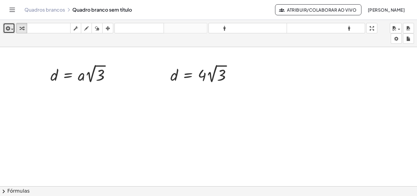
click at [9, 30] on icon "button" at bounding box center [7, 28] width 5 height 7
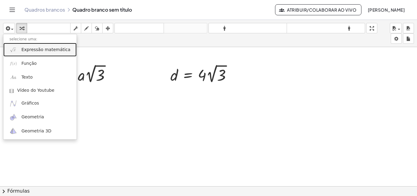
click at [38, 50] on font "Expressão matemática" at bounding box center [45, 49] width 49 height 5
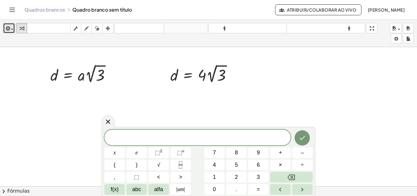
click at [9, 27] on icon "button" at bounding box center [7, 28] width 5 height 7
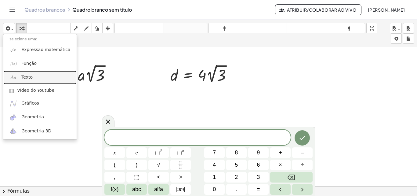
click at [26, 75] on font "Texto" at bounding box center [26, 77] width 11 height 5
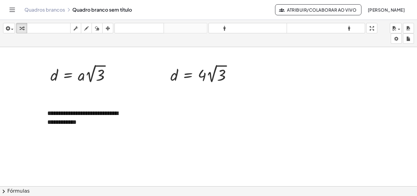
click at [170, 126] on div at bounding box center [208, 196] width 417 height 298
drag, startPoint x: 98, startPoint y: 117, endPoint x: 113, endPoint y: 122, distance: 15.8
click at [113, 122] on div "**********" at bounding box center [87, 118] width 92 height 30
click at [156, 114] on div at bounding box center [208, 196] width 417 height 298
click at [106, 30] on icon "button" at bounding box center [108, 28] width 4 height 7
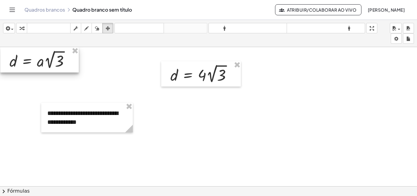
drag, startPoint x: 83, startPoint y: 74, endPoint x: 42, endPoint y: 58, distance: 43.8
click at [42, 58] on div at bounding box center [39, 59] width 79 height 25
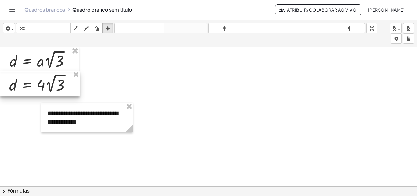
drag, startPoint x: 191, startPoint y: 74, endPoint x: 24, endPoint y: 86, distance: 167.2
click at [24, 86] on div at bounding box center [40, 83] width 80 height 25
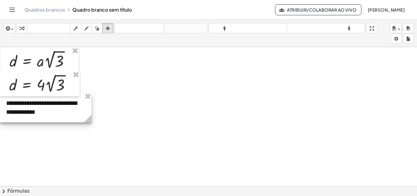
drag, startPoint x: 83, startPoint y: 112, endPoint x: 32, endPoint y: 102, distance: 52.0
click at [32, 102] on div at bounding box center [46, 108] width 92 height 30
click at [90, 148] on div at bounding box center [208, 196] width 417 height 298
click at [9, 31] on icon "button" at bounding box center [7, 28] width 5 height 7
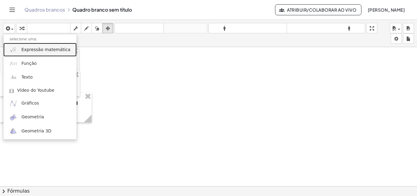
click at [20, 46] on link "Expressão matemática" at bounding box center [39, 50] width 73 height 14
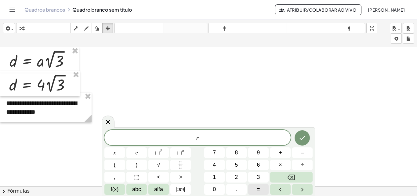
click at [208, 190] on font "=" at bounding box center [258, 189] width 3 height 6
click at [208, 164] on font "4" at bounding box center [214, 165] width 3 height 6
click at [159, 163] on font "√" at bounding box center [158, 165] width 3 height 6
click at [208, 177] on button "3" at bounding box center [258, 177] width 20 height 11
click at [181, 164] on icon "Fração" at bounding box center [181, 165] width 8 height 8
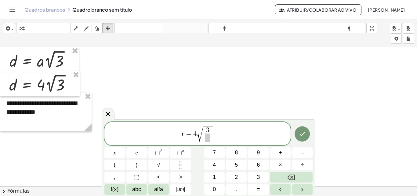
click at [208, 142] on div "r = 4 √ 3 ​" at bounding box center [197, 134] width 186 height 24
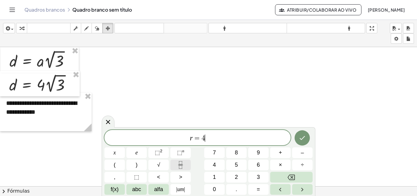
click at [183, 164] on icon "Fração" at bounding box center [181, 165] width 8 height 8
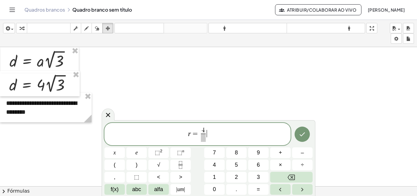
click at [208, 134] on span "r = 4 ​ ​" at bounding box center [197, 134] width 186 height 16
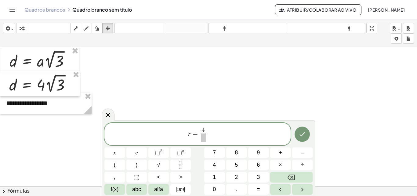
click at [208, 134] on span "r = 4 ​" at bounding box center [197, 134] width 186 height 16
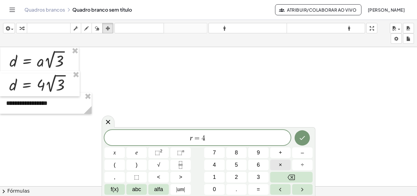
click at [208, 166] on font "×" at bounding box center [280, 165] width 3 height 6
click at [182, 163] on icon "Fração" at bounding box center [181, 165] width 8 height 8
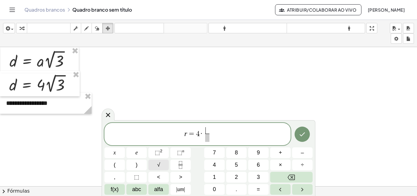
click at [159, 163] on font "√" at bounding box center [158, 165] width 3 height 6
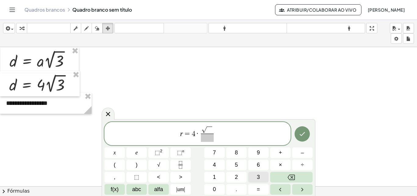
click at [208, 177] on button "3" at bounding box center [258, 177] width 20 height 11
click at [208, 175] on button "2" at bounding box center [236, 177] width 20 height 11
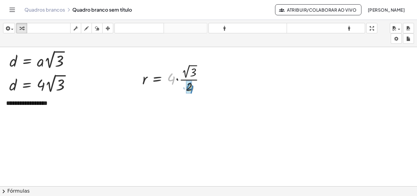
drag, startPoint x: 171, startPoint y: 81, endPoint x: 190, endPoint y: 90, distance: 20.5
click at [25, 105] on font "**********" at bounding box center [27, 103] width 42 height 6
click at [111, 26] on div "button" at bounding box center [108, 27] width 8 height 7
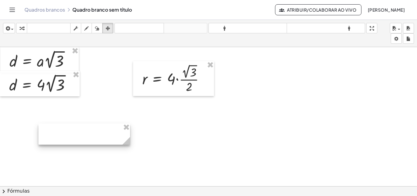
drag, startPoint x: 50, startPoint y: 105, endPoint x: 145, endPoint y: 144, distance: 102.9
click at [130, 144] on div at bounding box center [84, 133] width 92 height 21
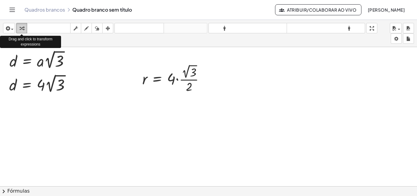
click at [21, 31] on icon "button" at bounding box center [22, 28] width 4 height 7
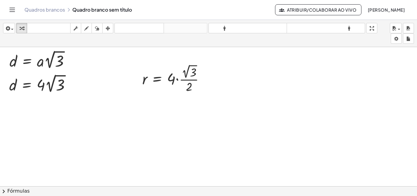
click at [99, 109] on div at bounding box center [208, 196] width 417 height 298
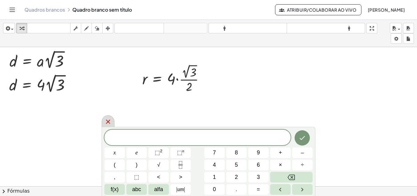
click at [108, 119] on icon at bounding box center [107, 121] width 7 height 7
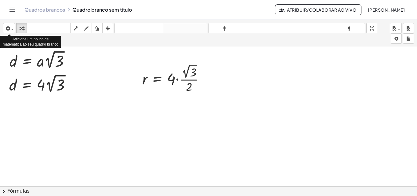
click at [8, 35] on div at bounding box center [9, 35] width 3 height 2
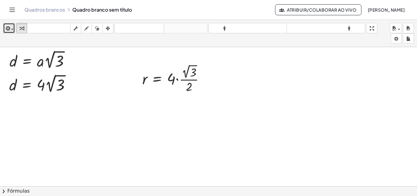
click at [8, 28] on icon "button" at bounding box center [7, 28] width 5 height 7
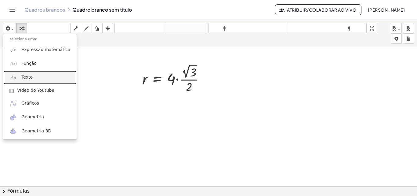
click at [38, 78] on link "Texto" at bounding box center [39, 78] width 73 height 14
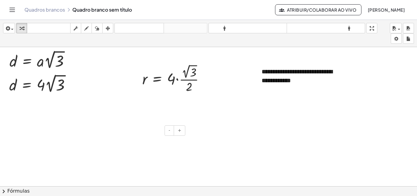
click at [116, 146] on div at bounding box center [141, 141] width 92 height 21
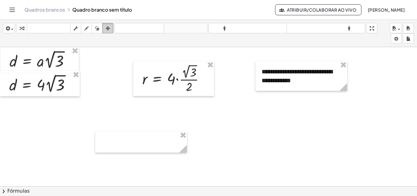
click at [106, 30] on icon "button" at bounding box center [108, 28] width 4 height 7
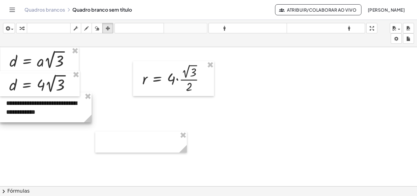
drag, startPoint x: 271, startPoint y: 72, endPoint x: 16, endPoint y: 104, distance: 257.4
click at [16, 104] on div at bounding box center [46, 108] width 92 height 30
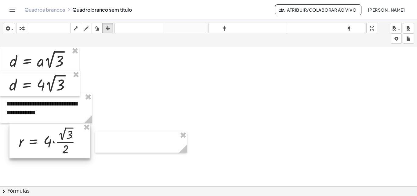
drag, startPoint x: 171, startPoint y: 79, endPoint x: 47, endPoint y: 142, distance: 138.7
click at [47, 142] on div at bounding box center [49, 140] width 81 height 35
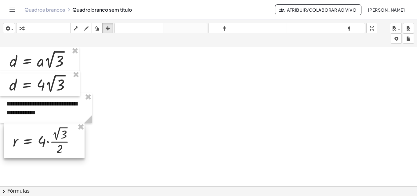
drag, startPoint x: 23, startPoint y: 136, endPoint x: 17, endPoint y: 136, distance: 5.8
click at [17, 136] on div at bounding box center [44, 140] width 81 height 35
click at [169, 106] on div at bounding box center [208, 196] width 417 height 298
click at [5, 30] on icon "button" at bounding box center [7, 28] width 5 height 7
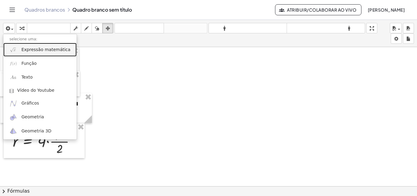
click at [38, 49] on font "Expressão matemática" at bounding box center [45, 49] width 49 height 5
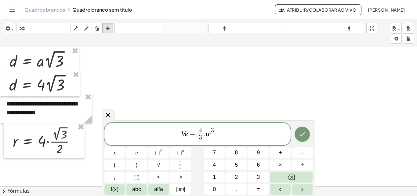
click at [208, 130] on span "V e = 4 3 ​ π r 3" at bounding box center [197, 134] width 186 height 16
click at [208, 177] on button "3" at bounding box center [258, 177] width 20 height 11
click at [208, 189] on button "." at bounding box center [236, 189] width 20 height 11
click at [208, 165] on font "4" at bounding box center [214, 165] width 3 height 6
click at [204, 134] on span "π" at bounding box center [203, 133] width 4 height 8
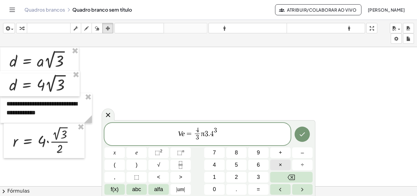
click at [208, 163] on font "×" at bounding box center [280, 165] width 3 height 6
click at [208, 130] on span "V e = 4 3 ​ π · ​ 3 . 4 3" at bounding box center [197, 134] width 186 height 16
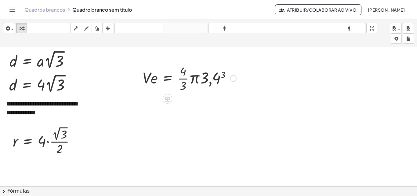
click at [208, 79] on div at bounding box center [190, 78] width 100 height 31
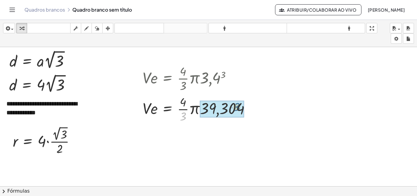
drag, startPoint x: 184, startPoint y: 118, endPoint x: 239, endPoint y: 108, distance: 56.0
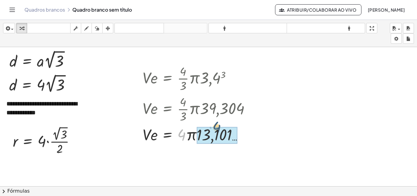
drag, startPoint x: 208, startPoint y: 124, endPoint x: 218, endPoint y: 123, distance: 10.4
click at [168, 79] on div "· V · e = · · 4 · 3 · π · 3,4 3 · V · e = · · 4 · 3 · π · 39,304 · 4 · V · e = …" at bounding box center [168, 79] width 0 height 0
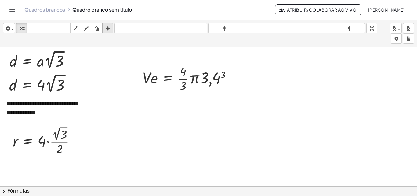
click at [108, 26] on icon "button" at bounding box center [108, 28] width 4 height 7
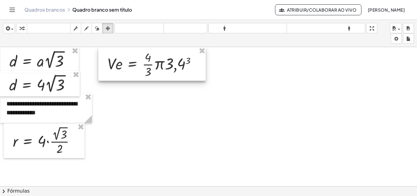
drag, startPoint x: 191, startPoint y: 79, endPoint x: 162, endPoint y: 65, distance: 32.1
click at [162, 65] on div at bounding box center [152, 64] width 108 height 34
click at [185, 158] on div at bounding box center [208, 196] width 417 height 298
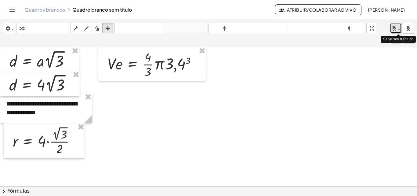
click at [208, 27] on icon "button" at bounding box center [394, 28] width 5 height 7
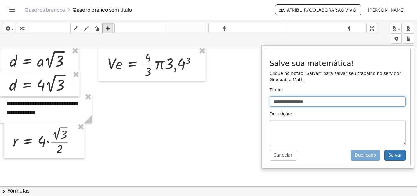
click at [208, 100] on input "**********" at bounding box center [338, 101] width 136 height 10
type input "**********"
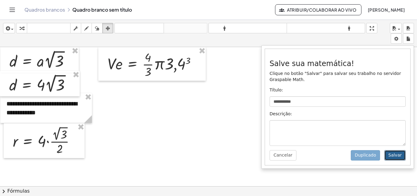
click at [208, 157] on font "Salvar" at bounding box center [395, 154] width 13 height 5
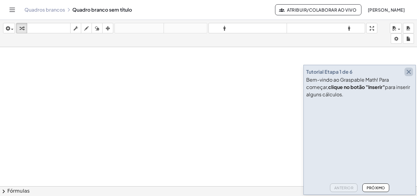
click at [409, 74] on icon "button" at bounding box center [408, 71] width 7 height 7
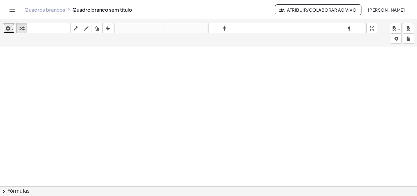
click at [10, 27] on span "button" at bounding box center [10, 29] width 1 height 4
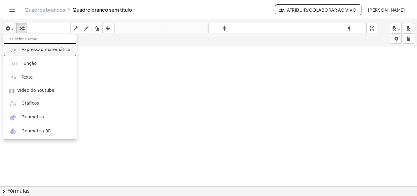
click at [23, 47] on font "Expressão matemática" at bounding box center [45, 49] width 49 height 5
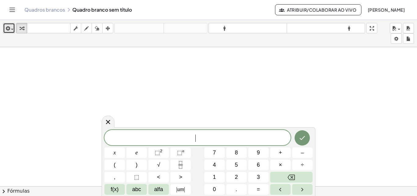
click at [9, 31] on icon "button" at bounding box center [7, 28] width 5 height 7
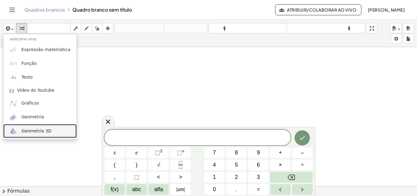
click at [27, 130] on font "Geometria 3D" at bounding box center [36, 130] width 30 height 5
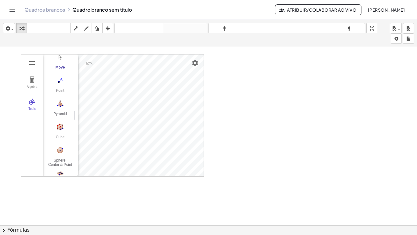
scroll to position [23, 0]
click at [63, 127] on img "Cube. Select two points or other corresponding objects" at bounding box center [60, 128] width 24 height 10
click at [58, 165] on img "Move. Drag or select object" at bounding box center [62, 165] width 15 height 15
click at [59, 164] on div "More" at bounding box center [63, 166] width 20 height 5
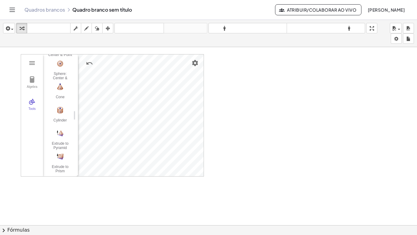
scroll to position [832, 0]
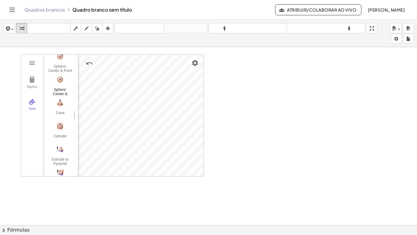
click at [60, 83] on img "Sphere: Center & Radius. Select the sphere's center point, and enter radius" at bounding box center [60, 80] width 24 height 10
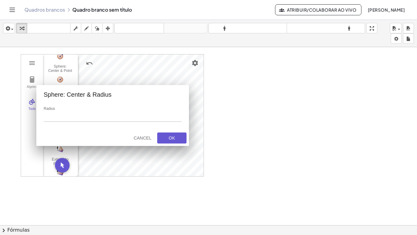
click at [121, 111] on div "Radius" at bounding box center [113, 117] width 138 height 21
click at [143, 138] on div "Cancel" at bounding box center [143, 137] width 20 height 5
type input "*"
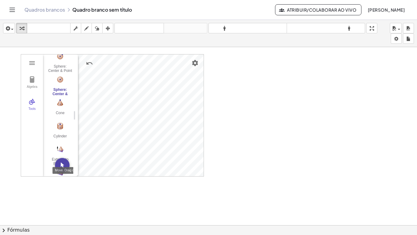
click at [63, 165] on img "Move. Drag or select object" at bounding box center [62, 165] width 15 height 15
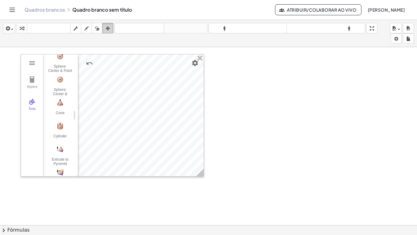
click at [107, 26] on icon "button" at bounding box center [108, 28] width 4 height 7
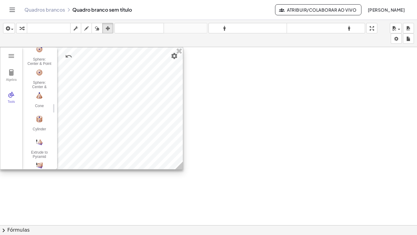
drag, startPoint x: 107, startPoint y: 72, endPoint x: 82, endPoint y: 64, distance: 25.3
click at [82, 64] on div at bounding box center [91, 108] width 183 height 122
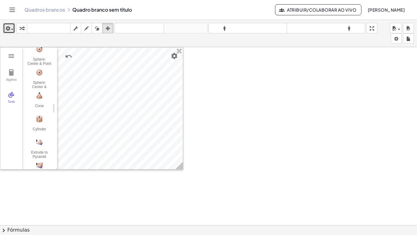
click at [9, 29] on icon "button" at bounding box center [7, 28] width 5 height 7
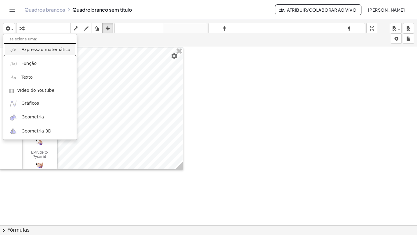
click at [26, 48] on font "Expressão matemática" at bounding box center [45, 49] width 49 height 5
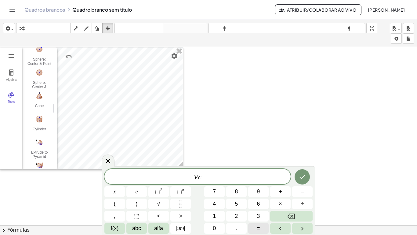
click at [262, 196] on button "=" at bounding box center [258, 228] width 20 height 11
click at [182, 189] on font "⬚" at bounding box center [179, 191] width 5 height 6
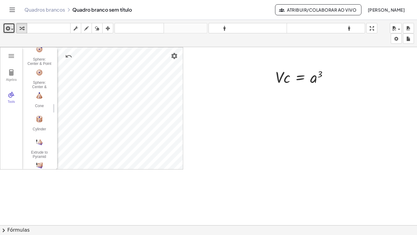
click at [9, 28] on icon "button" at bounding box center [7, 28] width 5 height 7
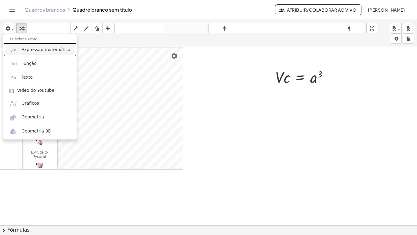
click at [45, 49] on font "Expressão matemática" at bounding box center [45, 49] width 49 height 5
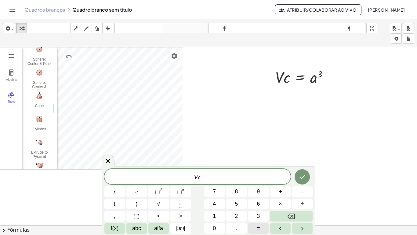
click at [254, 196] on button "=" at bounding box center [258, 228] width 20 height 11
click at [215, 196] on font "1" at bounding box center [214, 216] width 3 height 6
click at [238, 196] on button "." at bounding box center [236, 228] width 20 height 11
click at [237, 196] on font "2" at bounding box center [236, 216] width 3 height 6
click at [179, 190] on font "⬚" at bounding box center [179, 191] width 5 height 6
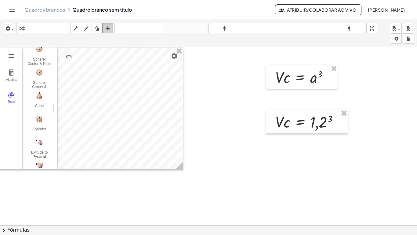
click at [110, 29] on icon "button" at bounding box center [108, 28] width 4 height 7
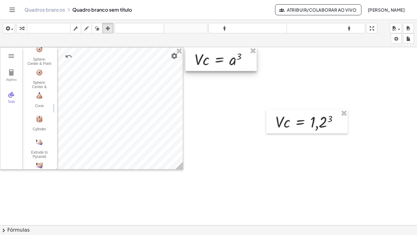
drag, startPoint x: 296, startPoint y: 76, endPoint x: 215, endPoint y: 55, distance: 83.5
click at [215, 55] on div at bounding box center [220, 59] width 71 height 24
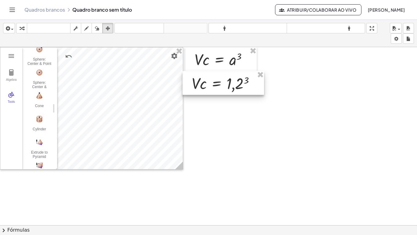
drag, startPoint x: 311, startPoint y: 125, endPoint x: 221, endPoint y: 89, distance: 97.1
click at [224, 88] on div at bounding box center [224, 83] width 82 height 24
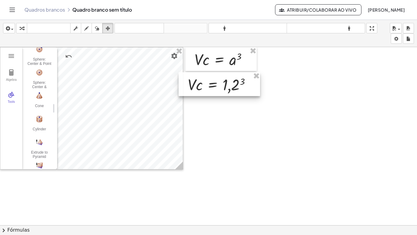
click at [231, 87] on div at bounding box center [220, 84] width 82 height 24
click at [18, 35] on div "inserir selecione uma: Expressão matemática Função Texto Vídeo do Youtube Gráfi…" at bounding box center [208, 33] width 417 height 27
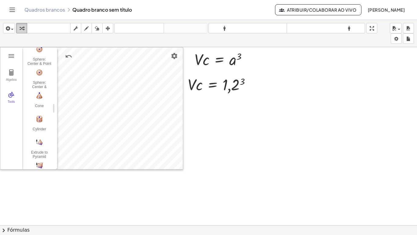
click at [21, 31] on icon "button" at bounding box center [22, 28] width 4 height 7
click at [230, 87] on div at bounding box center [222, 84] width 74 height 21
click at [13, 30] on span "button" at bounding box center [12, 29] width 2 height 1
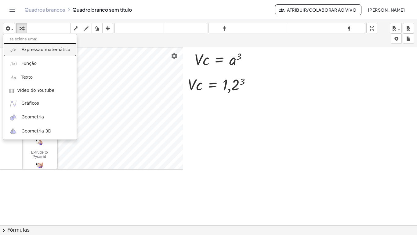
click at [28, 50] on font "Expressão matemática" at bounding box center [45, 49] width 49 height 5
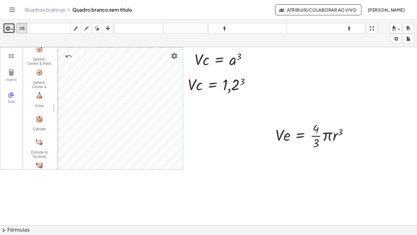
click at [5, 27] on icon "button" at bounding box center [7, 28] width 5 height 7
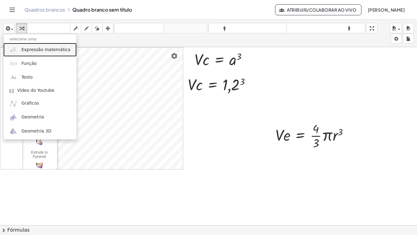
click at [20, 46] on link "Expressão matemática" at bounding box center [39, 50] width 73 height 14
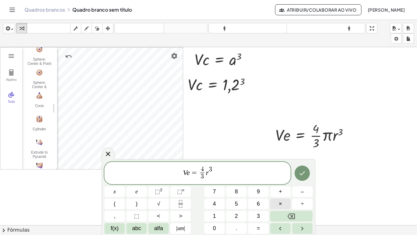
click at [277, 196] on button "×" at bounding box center [280, 203] width 20 height 11
click at [259, 196] on span "3" at bounding box center [258, 216] width 3 height 8
click at [236, 196] on button "." at bounding box center [236, 228] width 20 height 11
click at [210, 196] on button "1" at bounding box center [214, 216] width 20 height 11
click at [216, 196] on font "4" at bounding box center [214, 203] width 3 height 6
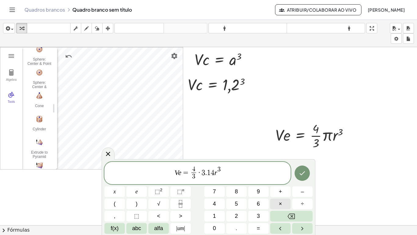
click at [283, 196] on button "×" at bounding box center [280, 203] width 20 height 11
click at [218, 196] on button "0" at bounding box center [214, 228] width 20 height 11
click at [234, 196] on button "." at bounding box center [236, 228] width 20 height 11
click at [258, 196] on font "6" at bounding box center [258, 203] width 3 height 6
click at [303, 172] on icon "Feito" at bounding box center [302, 172] width 7 height 7
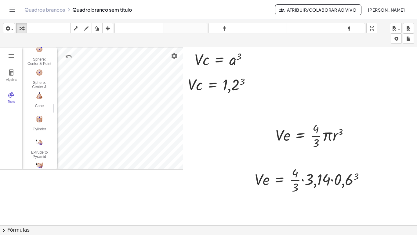
click at [235, 130] on div at bounding box center [208, 225] width 417 height 356
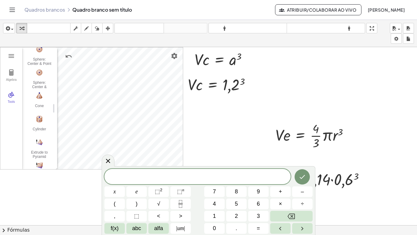
click at [222, 129] on div at bounding box center [208, 225] width 417 height 356
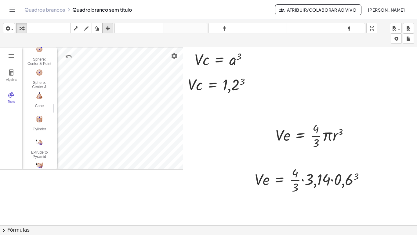
click at [108, 27] on icon "button" at bounding box center [108, 28] width 4 height 7
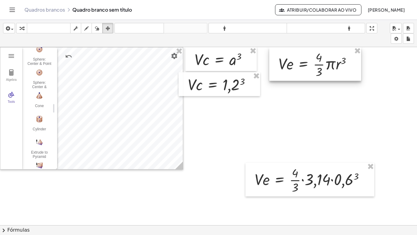
drag, startPoint x: 290, startPoint y: 135, endPoint x: 293, endPoint y: 49, distance: 86.8
click at [293, 49] on div at bounding box center [315, 64] width 92 height 34
drag, startPoint x: 298, startPoint y: 155, endPoint x: 312, endPoint y: 122, distance: 35.6
click at [313, 119] on div at bounding box center [208, 225] width 417 height 356
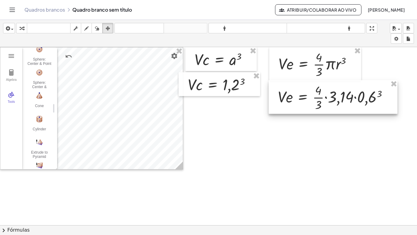
drag, startPoint x: 295, startPoint y: 173, endPoint x: 318, endPoint y: 90, distance: 85.7
click at [318, 90] on div at bounding box center [333, 97] width 129 height 34
click at [278, 134] on div at bounding box center [208, 225] width 417 height 356
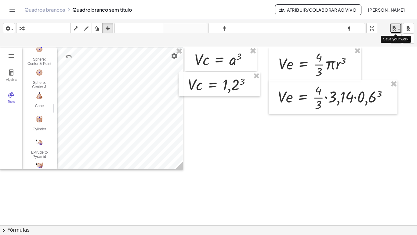
click at [398, 31] on div "button" at bounding box center [396, 27] width 9 height 7
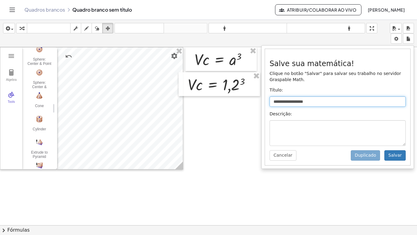
click at [318, 104] on input "**********" at bounding box center [338, 101] width 136 height 10
type input "**********"
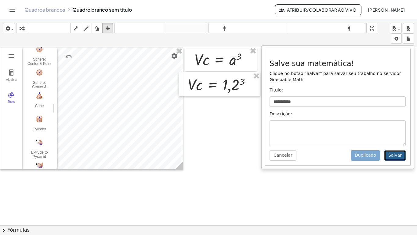
click at [390, 156] on button "Salvar" at bounding box center [395, 155] width 21 height 10
